Goal: Find specific page/section: Find specific page/section

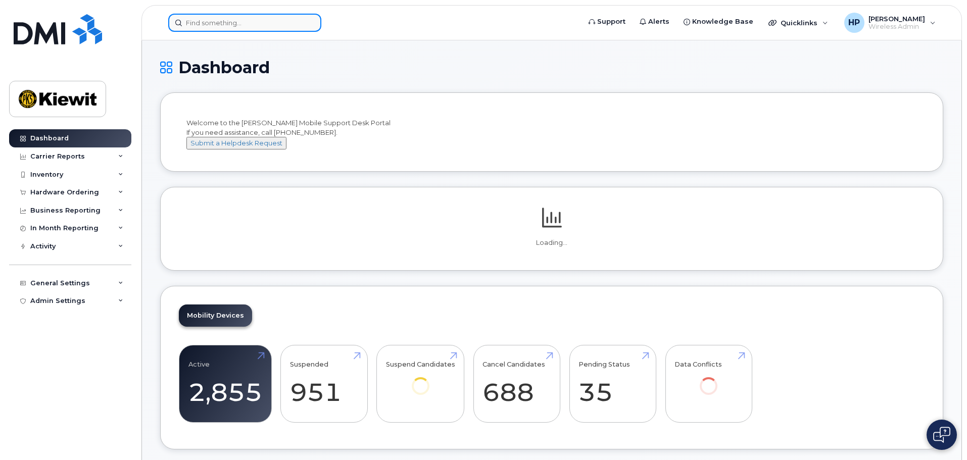
click at [221, 18] on input at bounding box center [244, 23] width 153 height 18
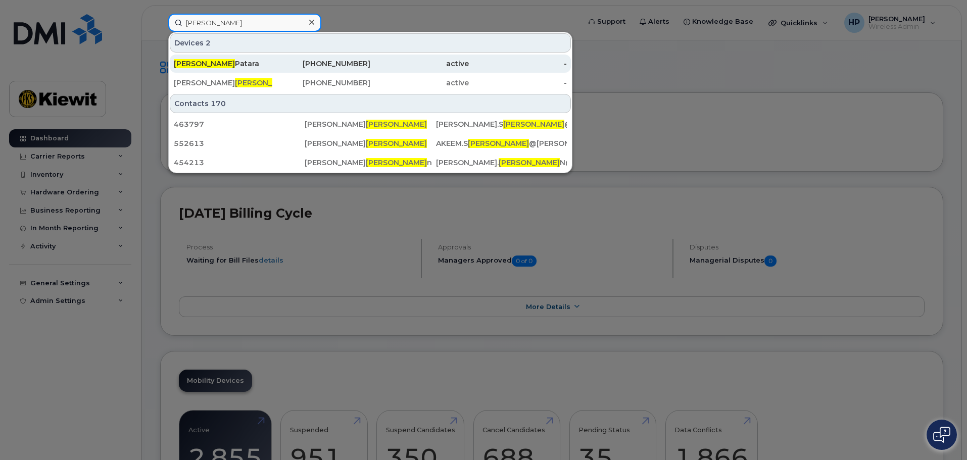
type input "herman"
click at [212, 62] on div "Herman Patara" at bounding box center [223, 64] width 99 height 10
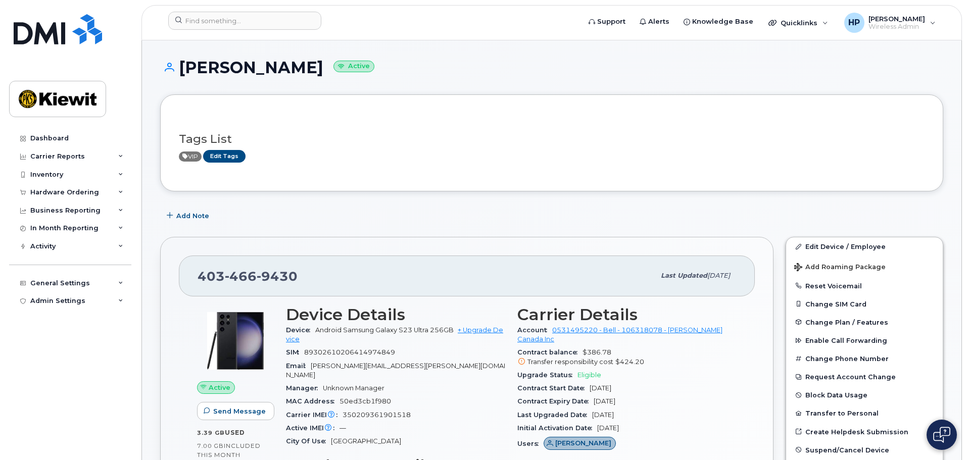
scroll to position [51, 0]
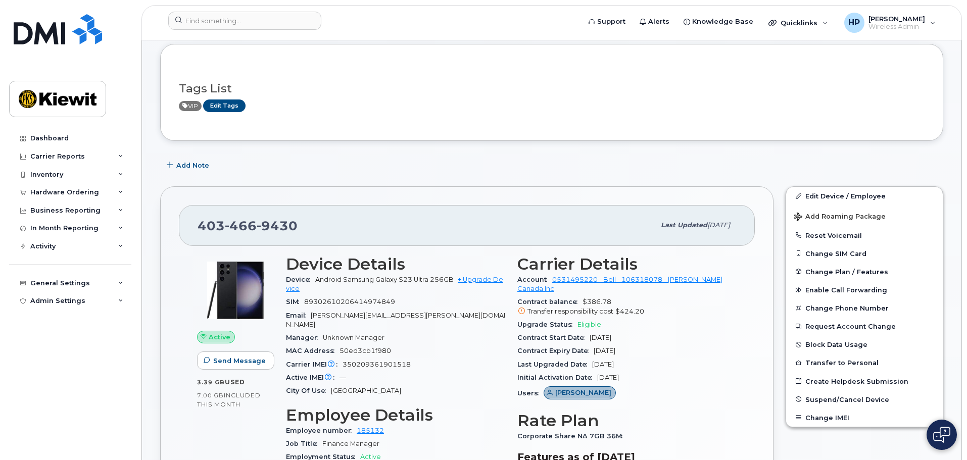
click at [564, 308] on span "Transfer responsibility cost" at bounding box center [571, 312] width 86 height 8
click at [521, 308] on icon at bounding box center [522, 311] width 7 height 7
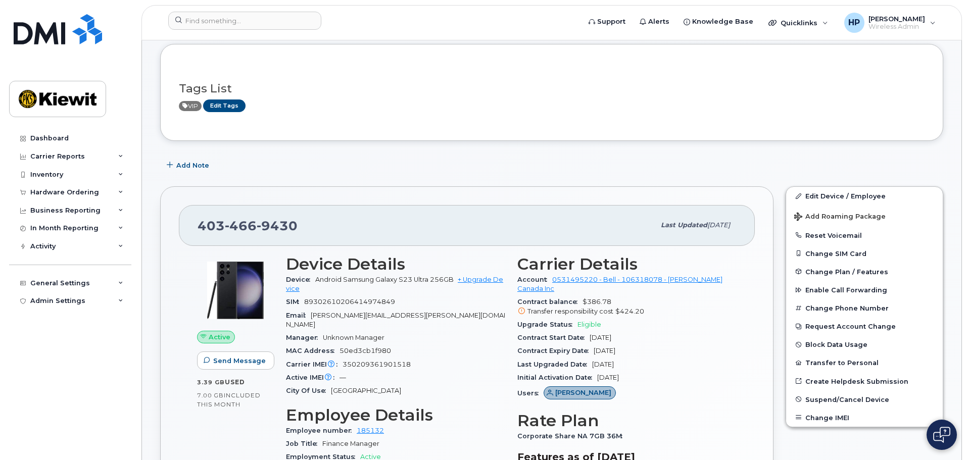
click at [521, 308] on icon at bounding box center [522, 311] width 7 height 7
drag, startPoint x: 521, startPoint y: 302, endPoint x: 662, endPoint y: 308, distance: 141.2
click at [645, 308] on div "Contract balance $386.78 Transfer responsibility cost $424.20" at bounding box center [627, 307] width 219 height 23
click at [664, 308] on div "Contract balance $386.78 Transfer responsibility cost $424.20" at bounding box center [627, 307] width 219 height 23
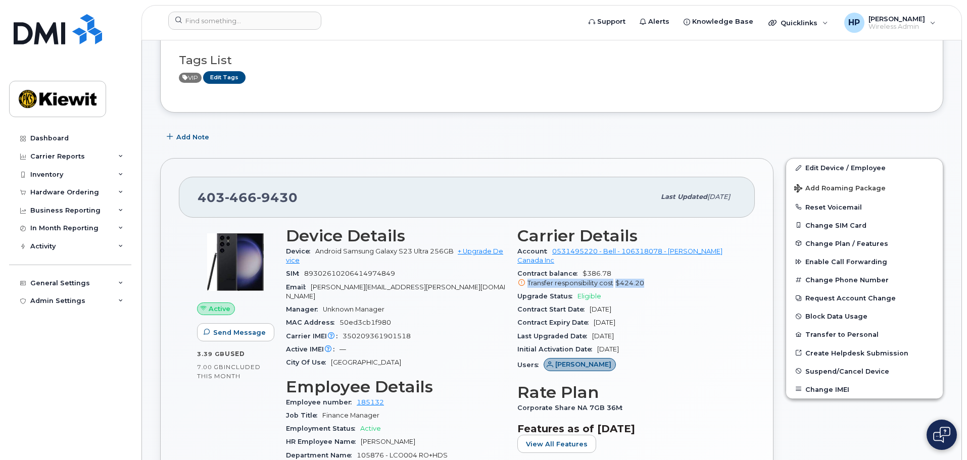
scroll to position [101, 0]
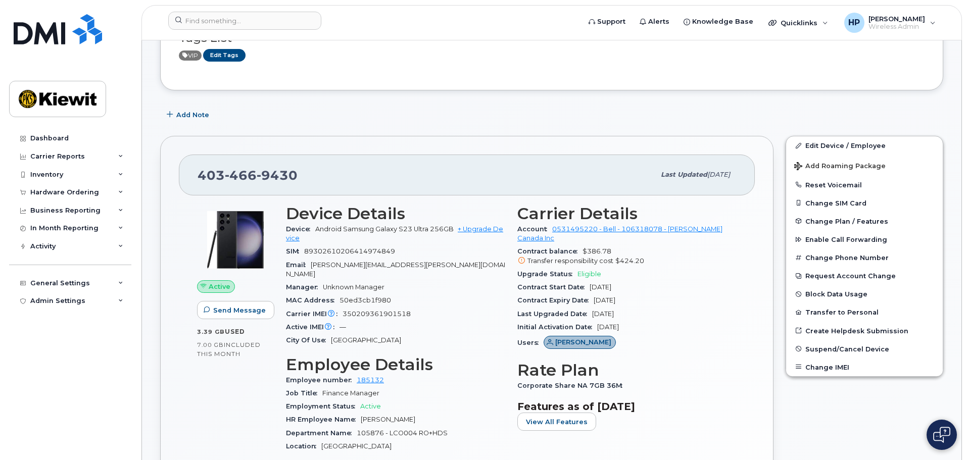
click at [666, 428] on div "Carrier Details Account 0531495220 - Bell - 106318078 - Kiewit Canada Inc Contr…" at bounding box center [628, 416] width 232 height 435
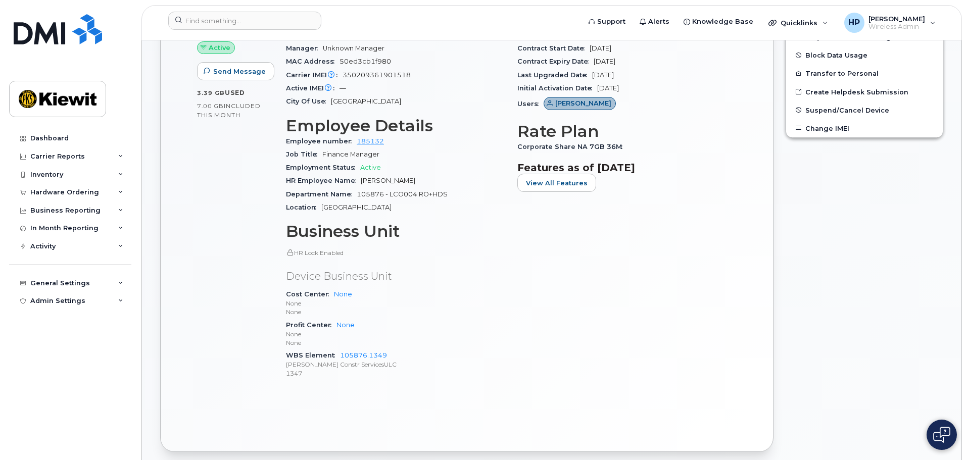
scroll to position [354, 0]
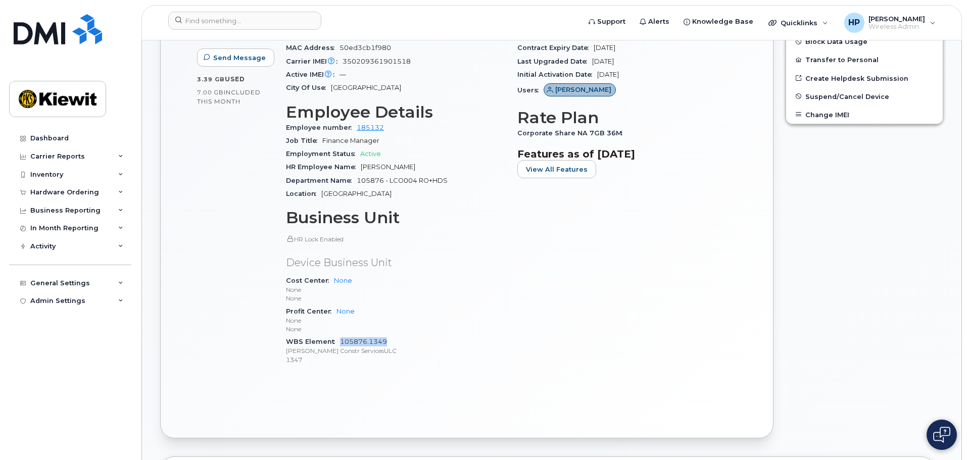
drag, startPoint x: 388, startPoint y: 332, endPoint x: 341, endPoint y: 329, distance: 47.1
click at [341, 336] on div "WBS Element 105876.1349 Kiewit Constr ServicesULC 1347" at bounding box center [395, 351] width 219 height 31
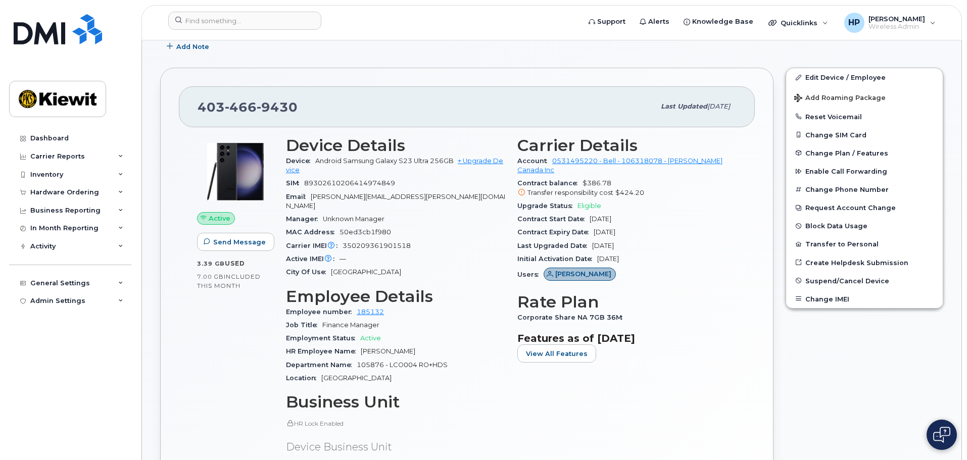
scroll to position [152, 0]
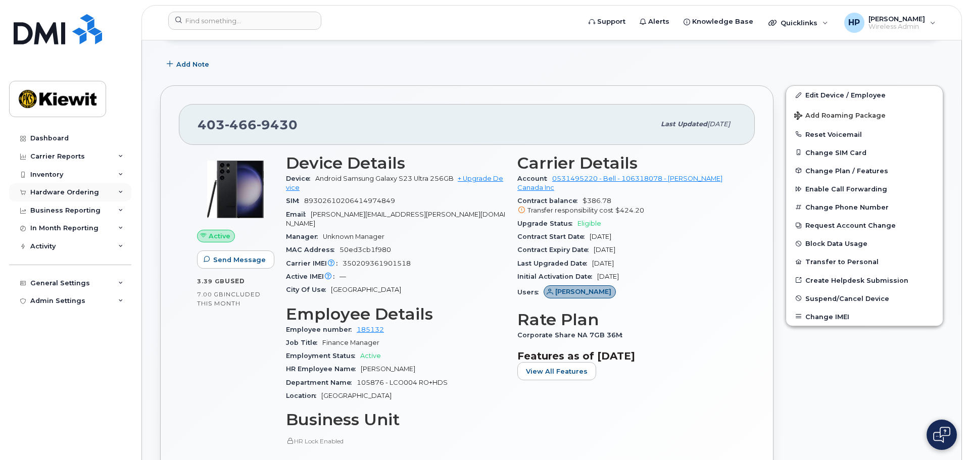
click at [118, 192] on icon at bounding box center [120, 192] width 5 height 5
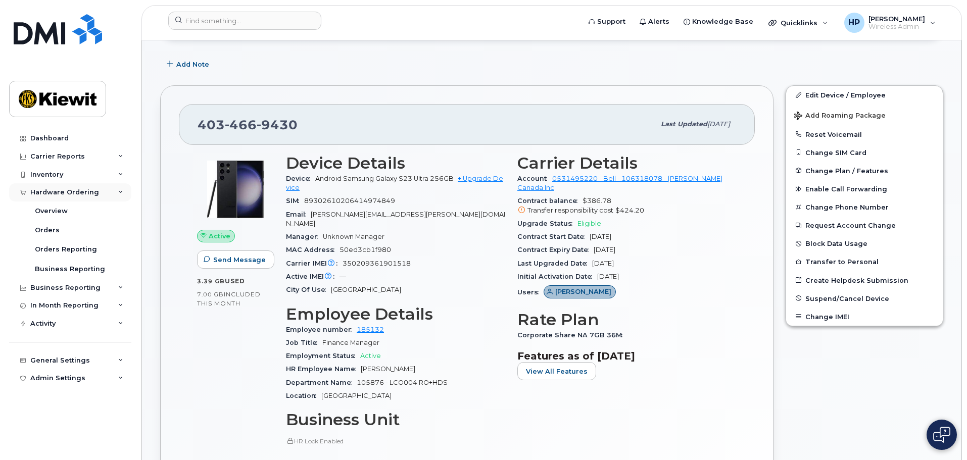
click at [118, 192] on icon at bounding box center [120, 192] width 5 height 5
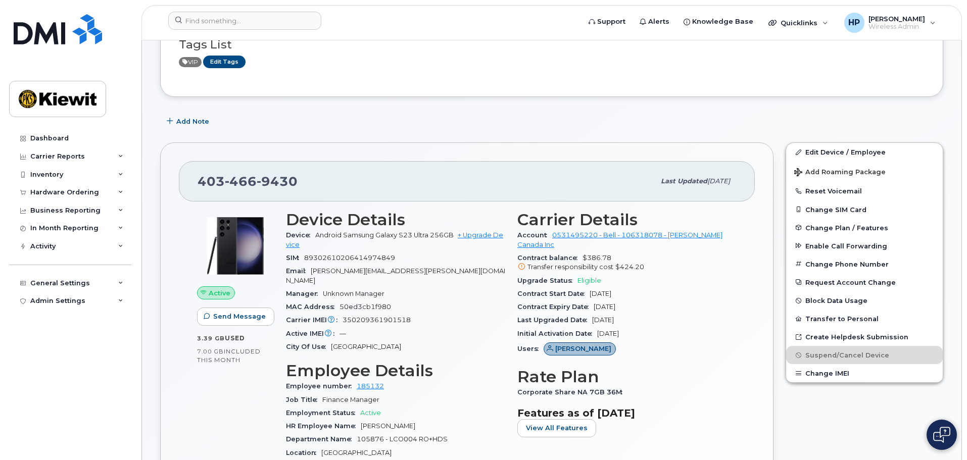
scroll to position [202, 0]
